Goal: Information Seeking & Learning: Check status

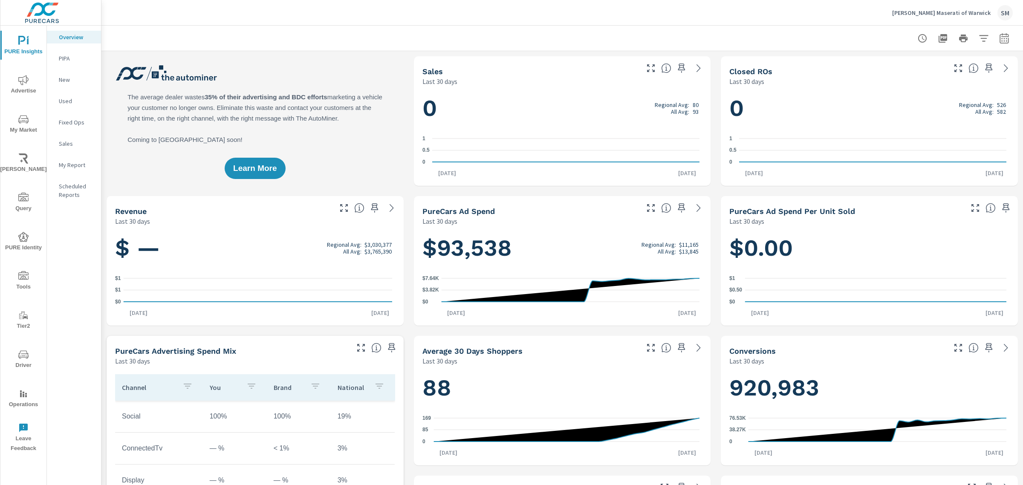
click at [20, 359] on span "Driver" at bounding box center [23, 360] width 41 height 21
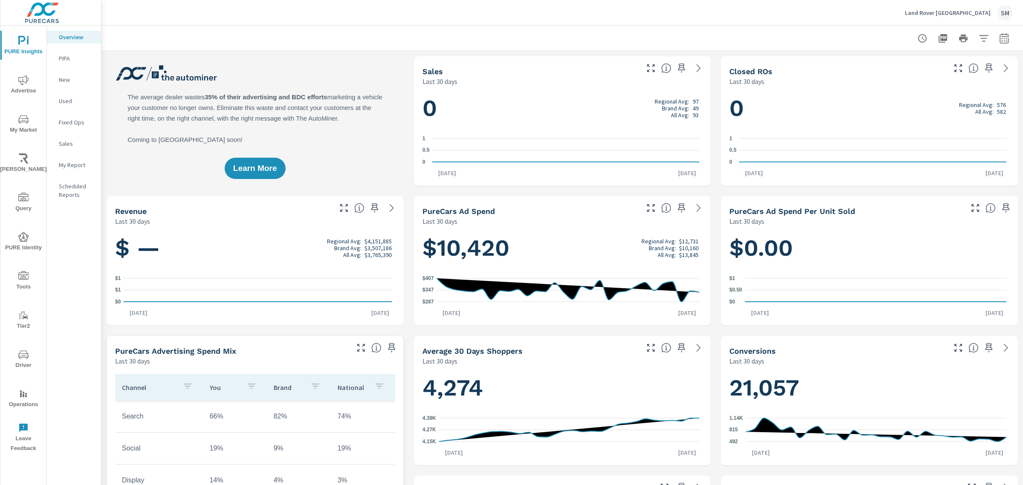
click at [21, 356] on icon "nav menu" at bounding box center [23, 355] width 10 height 10
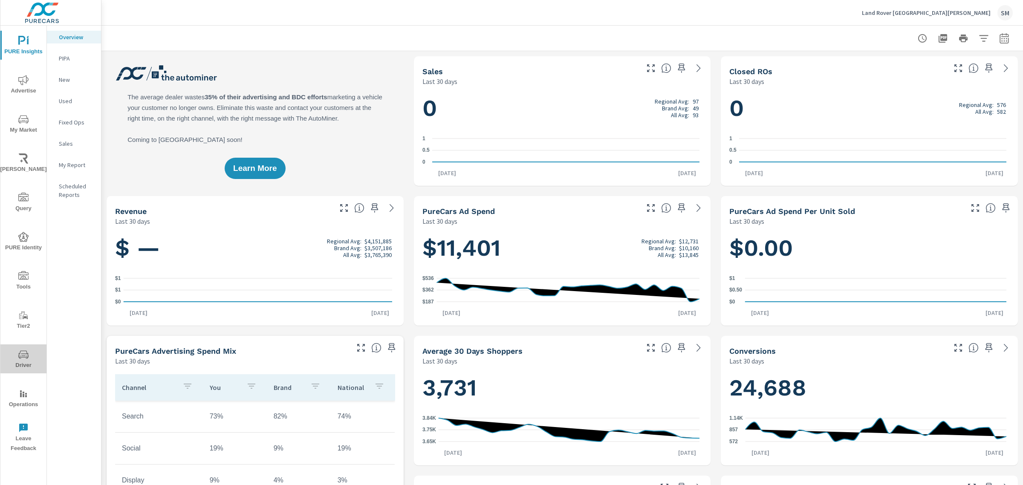
click at [22, 356] on icon "nav menu" at bounding box center [23, 355] width 10 height 10
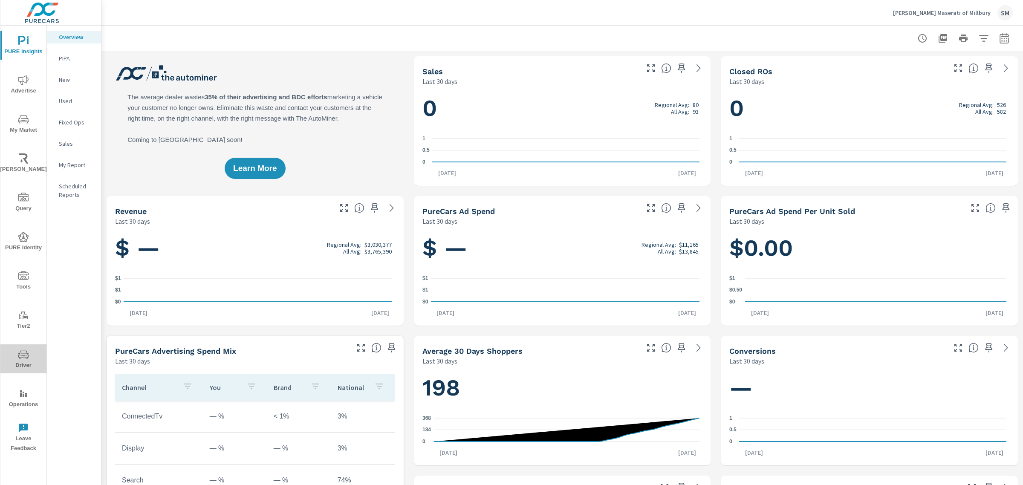
click at [25, 350] on icon "nav menu" at bounding box center [23, 355] width 10 height 10
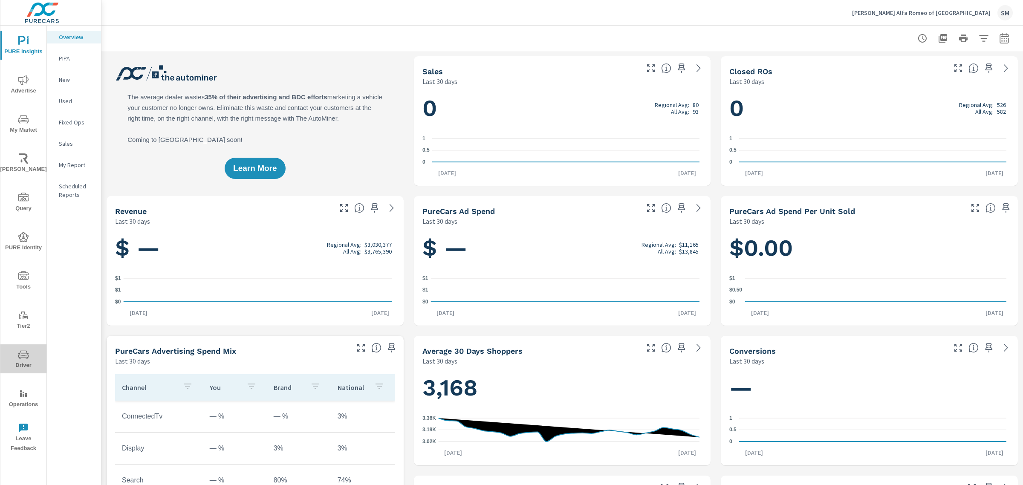
click at [14, 352] on span "Driver" at bounding box center [23, 360] width 41 height 21
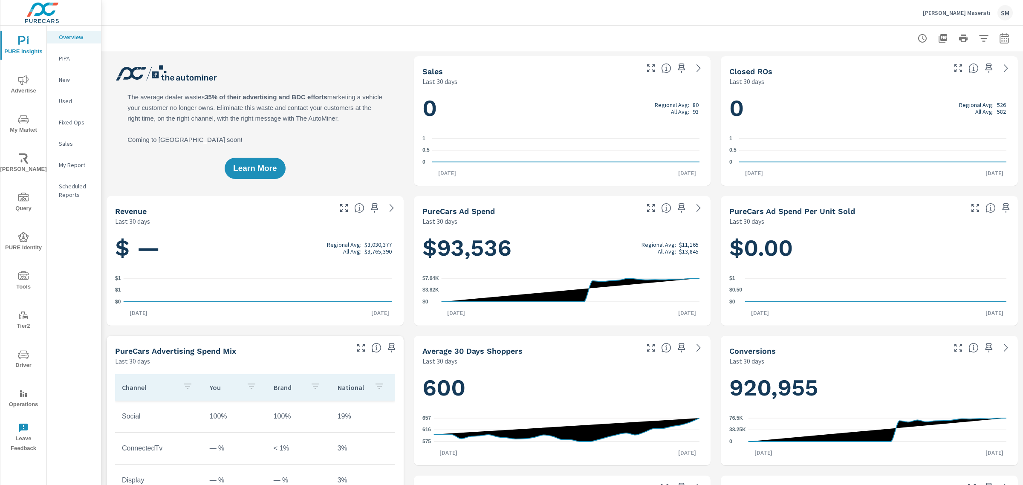
click at [20, 351] on icon "nav menu" at bounding box center [23, 355] width 10 height 10
